Goal: Find specific page/section: Find specific page/section

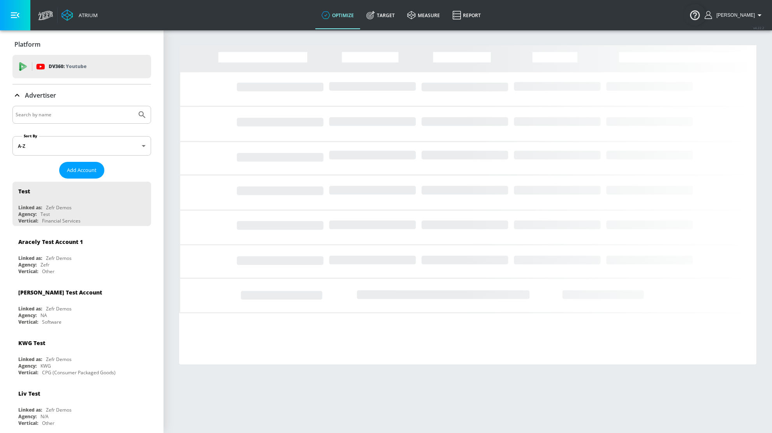
click at [83, 113] on input "Search by name" at bounding box center [75, 115] width 118 height 10
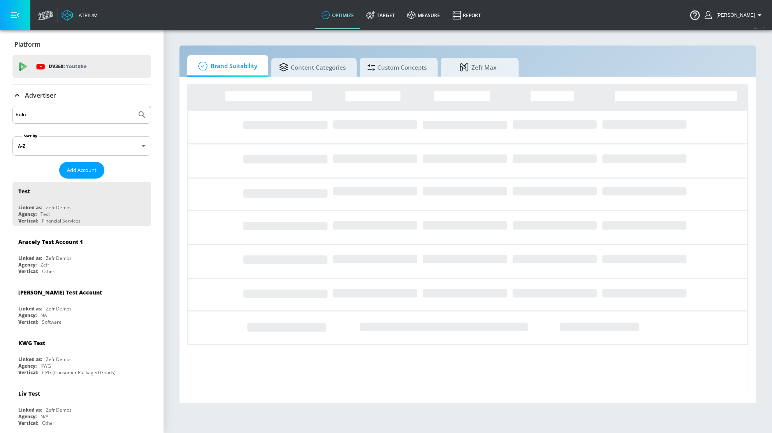
type input "hulu"
click at [134, 106] on button "Submit Search" at bounding box center [142, 114] width 17 height 17
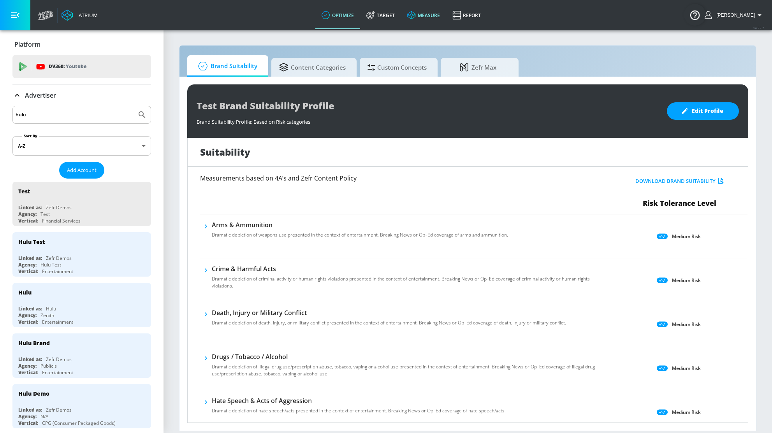
click at [426, 19] on link "measure" at bounding box center [423, 15] width 45 height 28
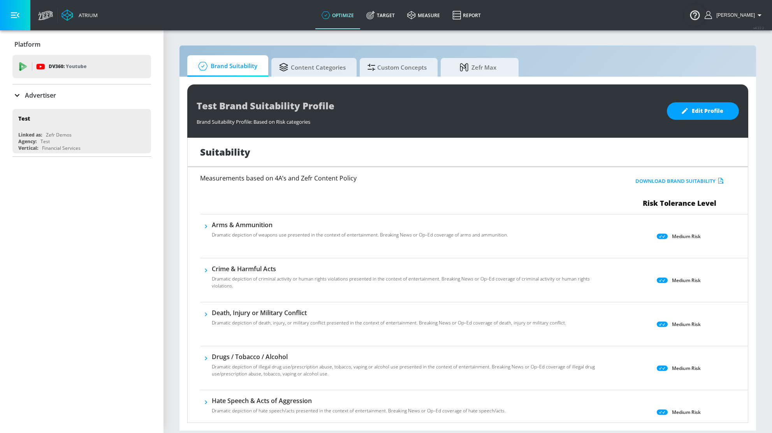
click at [19, 96] on icon at bounding box center [16, 95] width 9 height 9
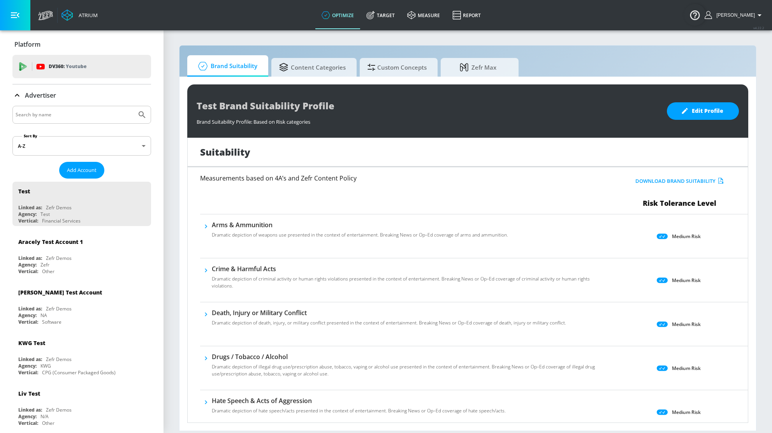
click at [43, 116] on input "Search by name" at bounding box center [75, 115] width 118 height 10
type input "hulu"
click at [134, 106] on button "Submit Search" at bounding box center [142, 114] width 17 height 17
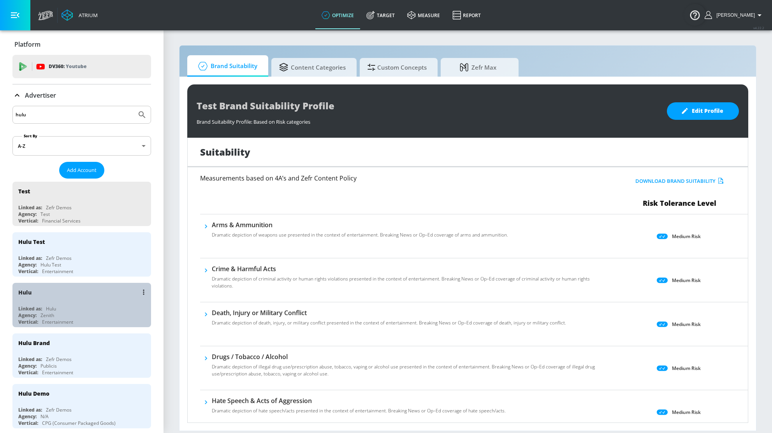
click at [64, 309] on div "Linked as: Hulu" at bounding box center [83, 309] width 131 height 7
